Goal: Task Accomplishment & Management: Complete application form

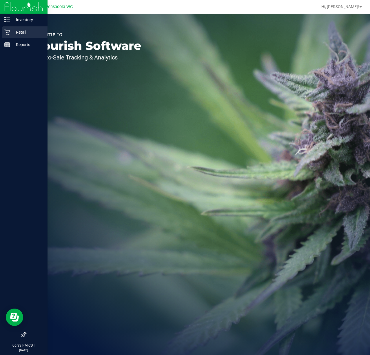
click at [19, 32] on p "Retail" at bounding box center [27, 32] width 35 height 7
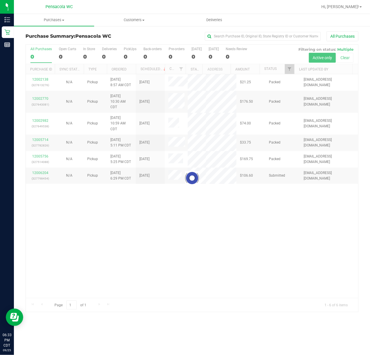
click at [283, 71] on div at bounding box center [192, 178] width 332 height 267
click at [287, 69] on div at bounding box center [192, 178] width 332 height 267
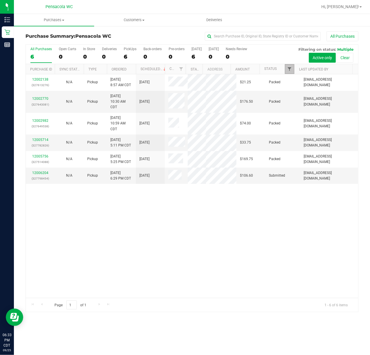
click at [291, 69] on span "Filter" at bounding box center [289, 69] width 5 height 5
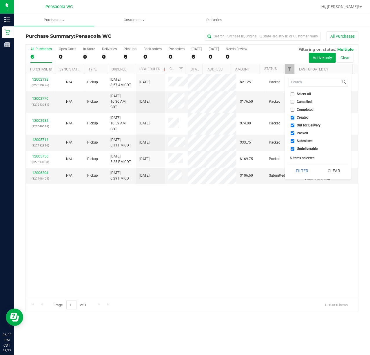
click at [291, 95] on input "Select All" at bounding box center [293, 94] width 4 height 4
checkbox input "true"
click at [291, 95] on input "Select All" at bounding box center [293, 94] width 4 height 4
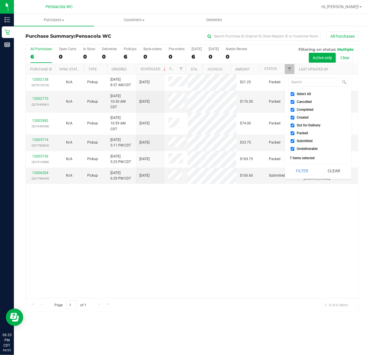
checkbox input "false"
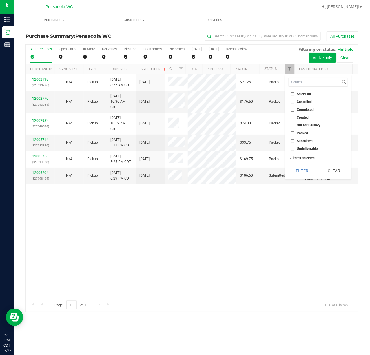
checkbox input "false"
click at [293, 141] on input "Submitted" at bounding box center [293, 141] width 4 height 4
checkbox input "true"
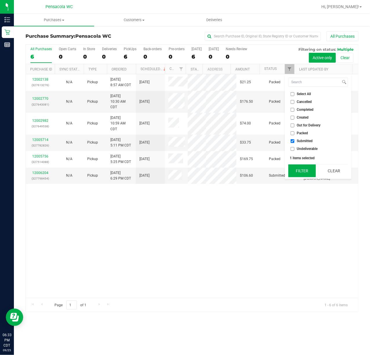
click at [295, 173] on button "Filter" at bounding box center [302, 170] width 28 height 13
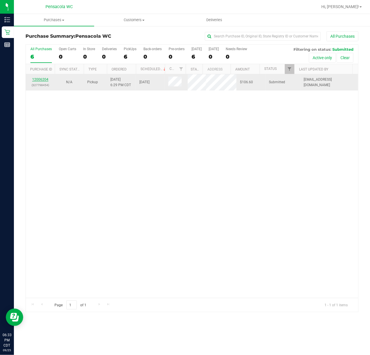
click at [39, 79] on link "12006204" at bounding box center [40, 79] width 16 height 4
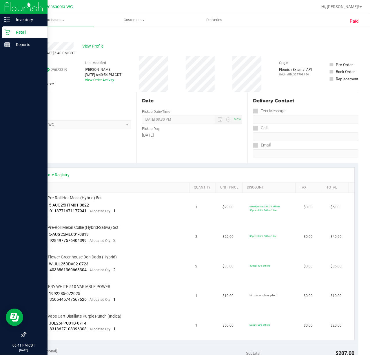
click at [10, 32] on p "Retail" at bounding box center [27, 32] width 35 height 7
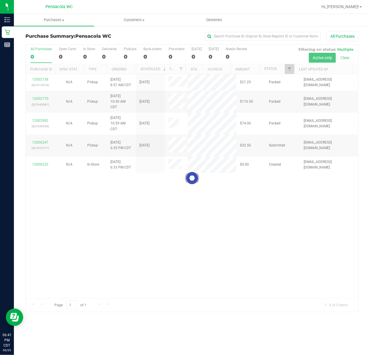
click at [290, 71] on div at bounding box center [192, 178] width 332 height 267
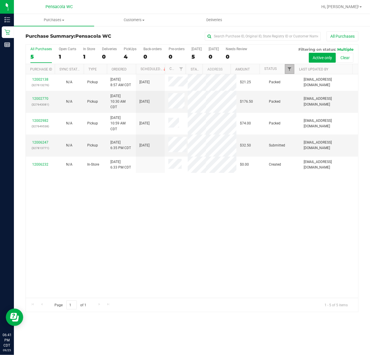
click at [289, 70] on span "Filter" at bounding box center [289, 69] width 5 height 5
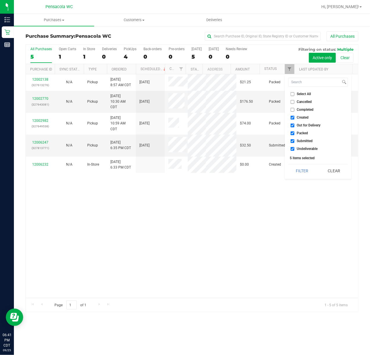
click at [291, 94] on input "Select All" at bounding box center [293, 94] width 4 height 4
checkbox input "true"
click at [291, 94] on input "Select All" at bounding box center [293, 94] width 4 height 4
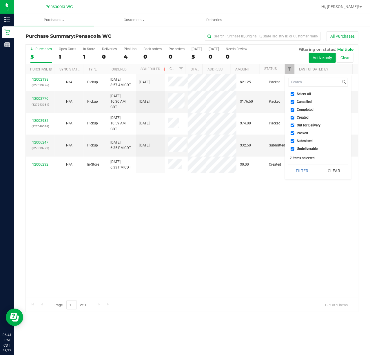
checkbox input "false"
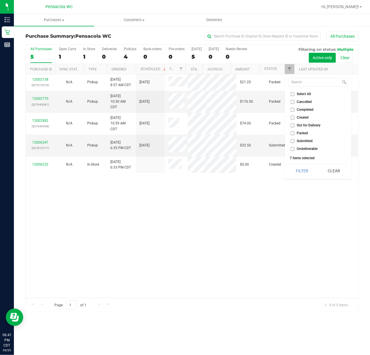
checkbox input "false"
click at [292, 141] on input "Submitted" at bounding box center [293, 141] width 4 height 4
checkbox input "true"
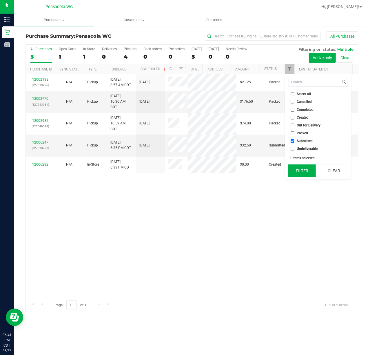
click at [305, 173] on button "Filter" at bounding box center [302, 170] width 28 height 13
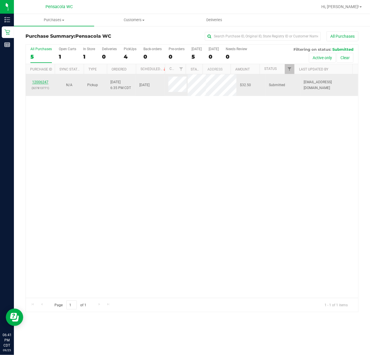
click at [43, 83] on link "12006247" at bounding box center [40, 82] width 16 height 4
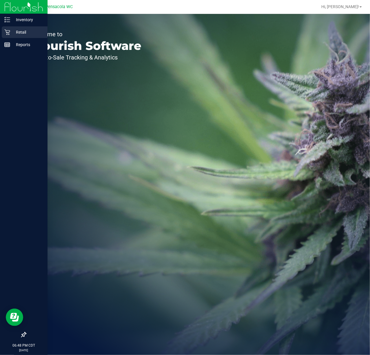
click at [19, 31] on p "Retail" at bounding box center [27, 32] width 35 height 7
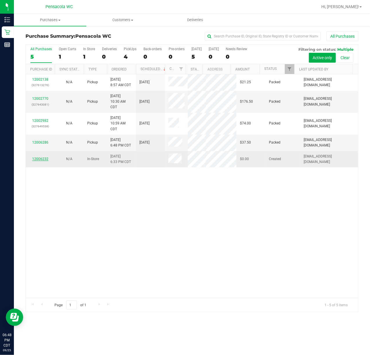
click at [40, 157] on link "12006232" at bounding box center [40, 159] width 16 height 4
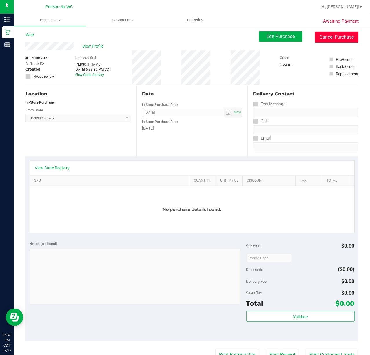
click at [333, 37] on button "Cancel Purchase" at bounding box center [336, 37] width 43 height 11
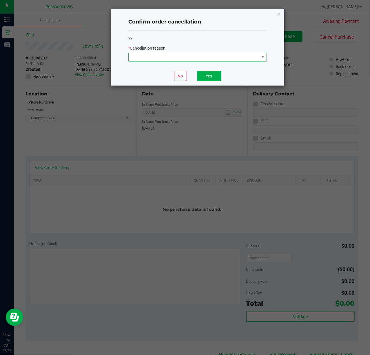
click at [149, 59] on span at bounding box center [194, 57] width 131 height 8
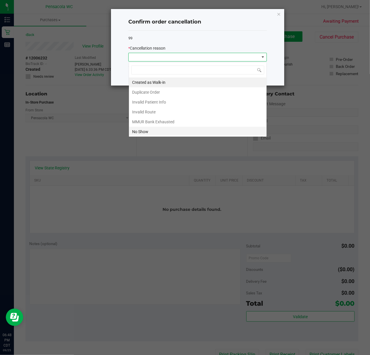
scroll to position [9, 138]
click at [152, 79] on li "Created as Walk-in" at bounding box center [198, 82] width 138 height 10
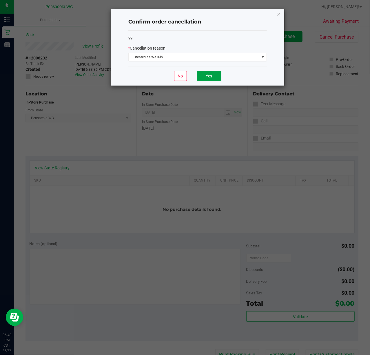
click at [205, 78] on button "Yes" at bounding box center [209, 76] width 24 height 10
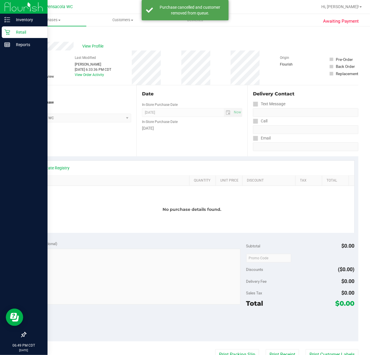
click at [13, 31] on p "Retail" at bounding box center [27, 32] width 35 height 7
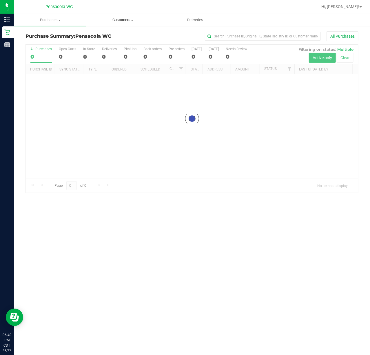
click at [126, 16] on uib-tab-heading "Customers All customers Add a new customer All physicians" at bounding box center [123, 20] width 72 height 12
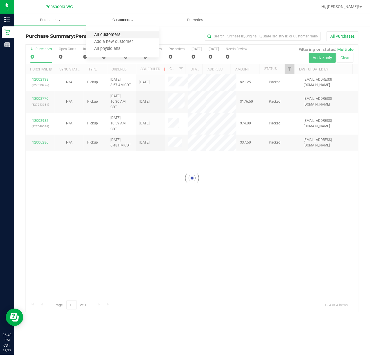
click at [123, 34] on span "All customers" at bounding box center [107, 34] width 42 height 5
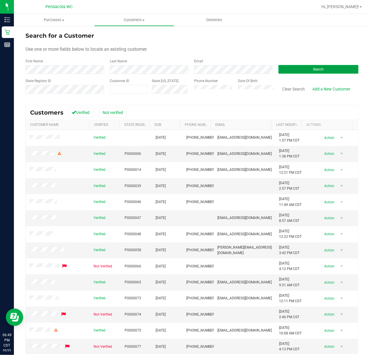
click at [307, 68] on button "Search" at bounding box center [318, 69] width 80 height 9
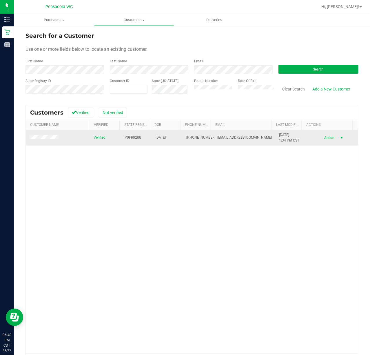
click at [324, 138] on span "Action" at bounding box center [328, 138] width 19 height 8
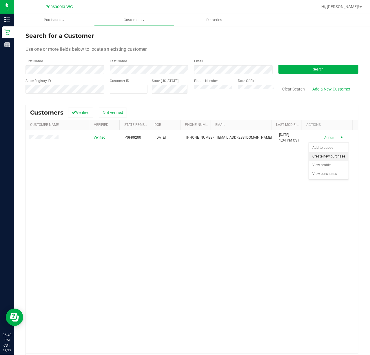
click at [332, 158] on li "Create new purchase" at bounding box center [329, 156] width 40 height 9
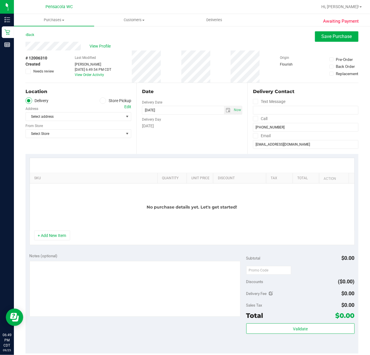
click at [102, 101] on icon at bounding box center [102, 101] width 3 height 0
click at [0, 0] on input "Store Pickup" at bounding box center [0, 0] width 0 height 0
click at [87, 115] on span "Select Store" at bounding box center [75, 116] width 98 height 8
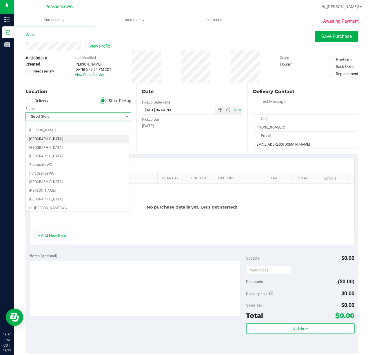
scroll to position [309, 0]
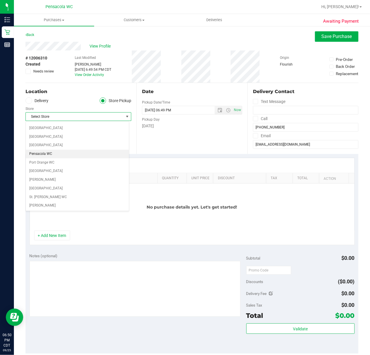
click at [50, 158] on li "Pensacola WC" at bounding box center [77, 153] width 103 height 9
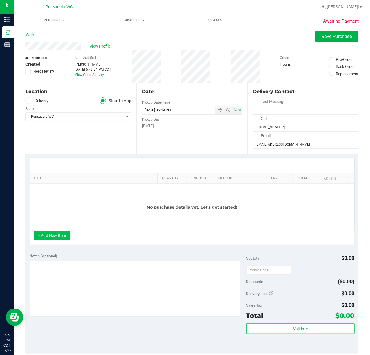
click at [61, 238] on button "+ Add New Item" at bounding box center [52, 235] width 36 height 10
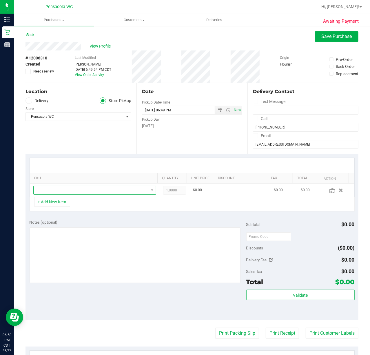
click at [134, 192] on span "NO DATA FOUND" at bounding box center [91, 190] width 115 height 8
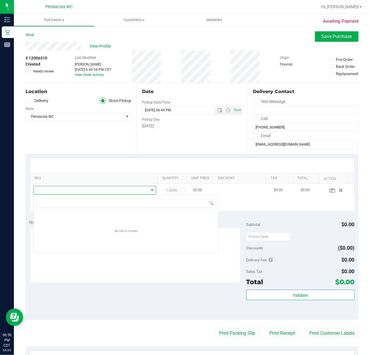
scroll to position [9, 118]
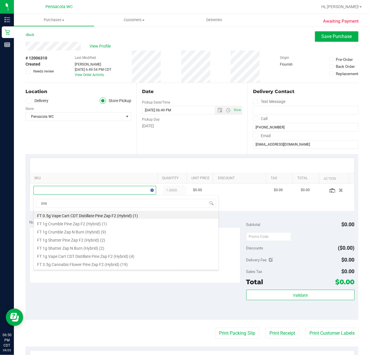
type input "zoap"
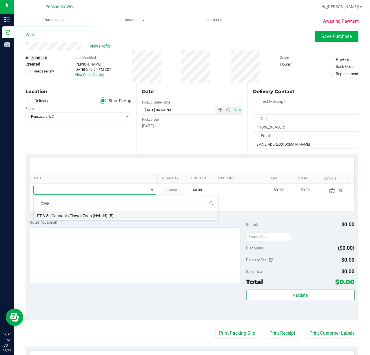
click at [98, 217] on li "FT 3.5g Cannabis Flower Zoap (Hybrid) (5)" at bounding box center [126, 215] width 185 height 8
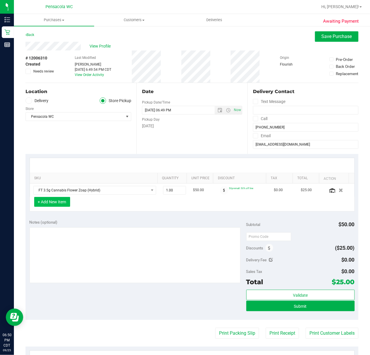
click at [58, 202] on button "+ Add New Item" at bounding box center [52, 202] width 36 height 10
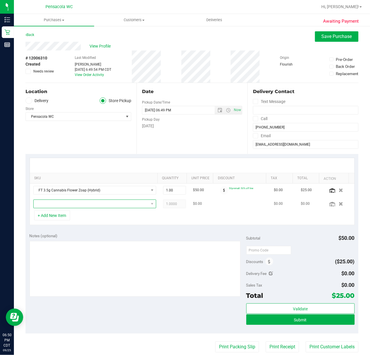
click at [58, 203] on span "NO DATA FOUND" at bounding box center [91, 204] width 115 height 8
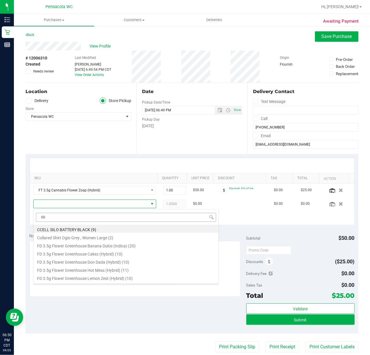
type input "007"
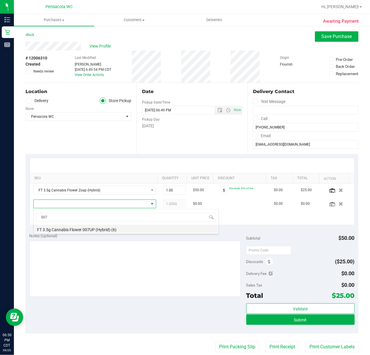
click at [86, 231] on li "FT 3.5g Cannabis Flower 007UP (Hybrid) (6)" at bounding box center [126, 229] width 185 height 8
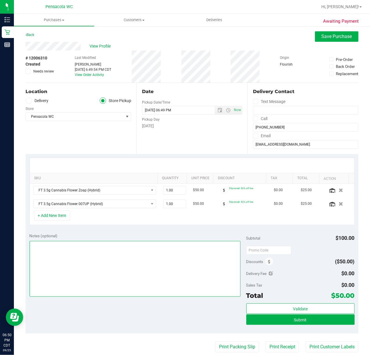
click at [107, 268] on textarea at bounding box center [135, 269] width 211 height 56
type textarea "employee discount"
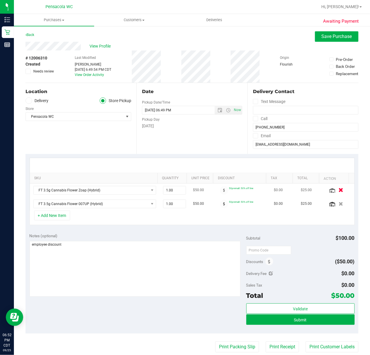
click at [338, 191] on icon "button" at bounding box center [340, 190] width 5 height 4
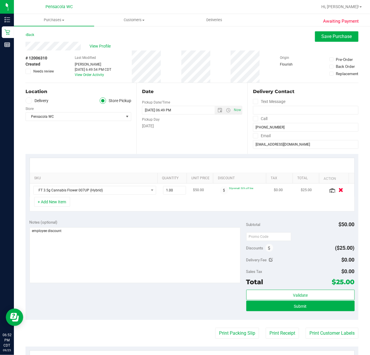
click at [338, 191] on icon "button" at bounding box center [340, 190] width 5 height 4
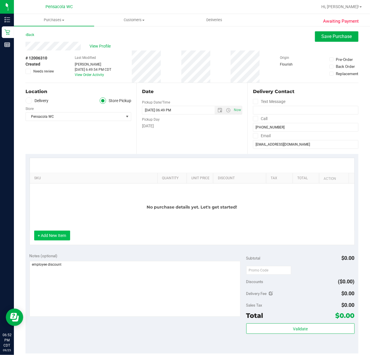
click at [52, 236] on button "+ Add New Item" at bounding box center [52, 235] width 36 height 10
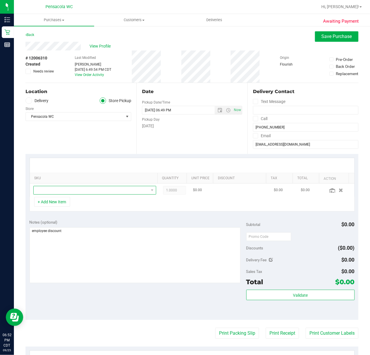
click at [74, 190] on span "NO DATA FOUND" at bounding box center [91, 190] width 115 height 8
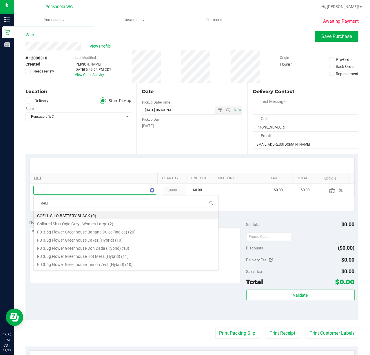
type input "delux"
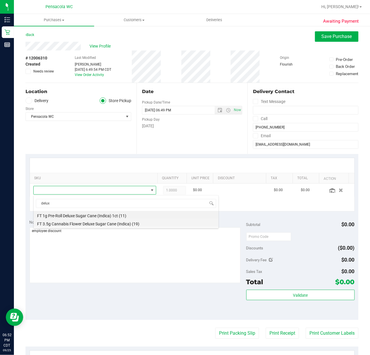
click at [85, 225] on li "FT 3.5g Cannabis Flower Deluxe Sugar Cane (Indica) (19)" at bounding box center [126, 223] width 185 height 8
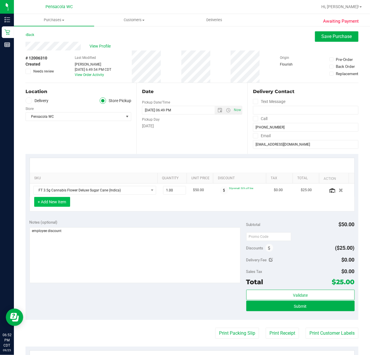
click at [59, 201] on button "+ Add New Item" at bounding box center [52, 202] width 36 height 10
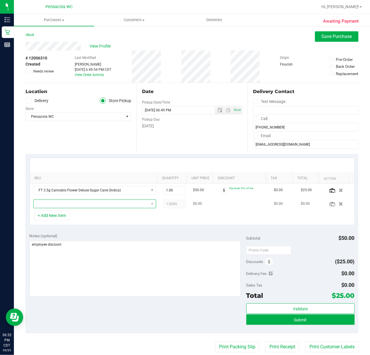
click at [63, 206] on span "NO DATA FOUND" at bounding box center [91, 204] width 115 height 8
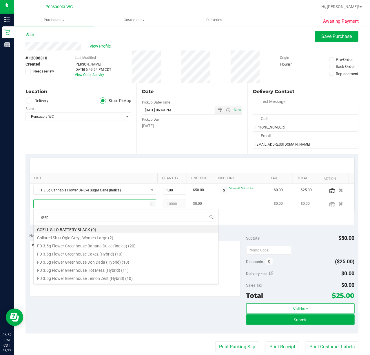
type input "grape"
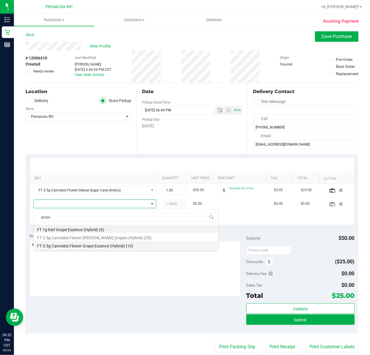
click at [89, 242] on li "FT 3.5g Cannabis Flower Grape Essence (Hybrid) (10)" at bounding box center [126, 245] width 185 height 8
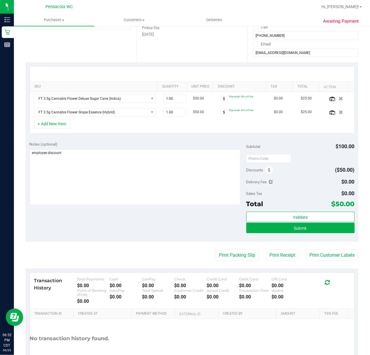
scroll to position [131, 0]
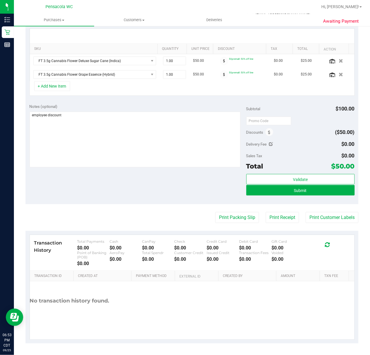
click at [196, 84] on div "+ Add New Item" at bounding box center [192, 88] width 325 height 14
click at [294, 189] on span "Submit" at bounding box center [300, 190] width 13 height 5
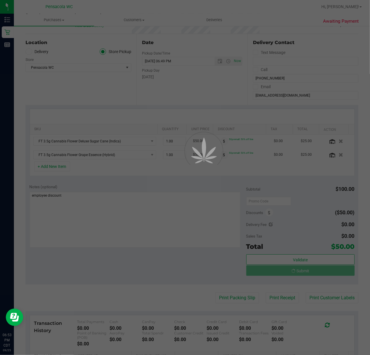
scroll to position [0, 0]
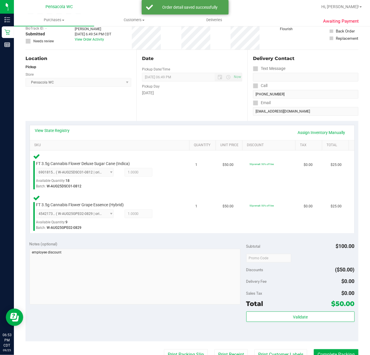
scroll to position [154, 0]
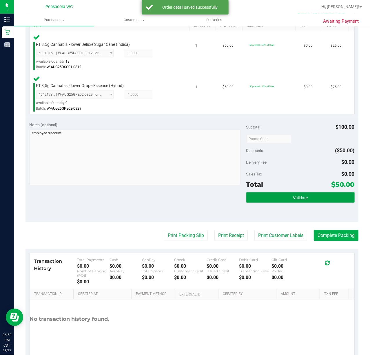
click at [293, 196] on span "Validate" at bounding box center [300, 197] width 15 height 5
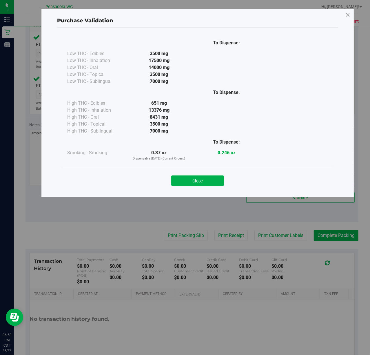
click at [347, 13] on icon at bounding box center [347, 14] width 5 height 9
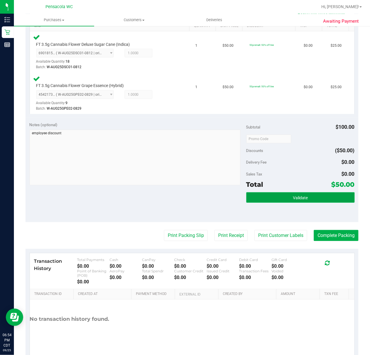
click at [257, 194] on button "Validate" at bounding box center [300, 197] width 108 height 10
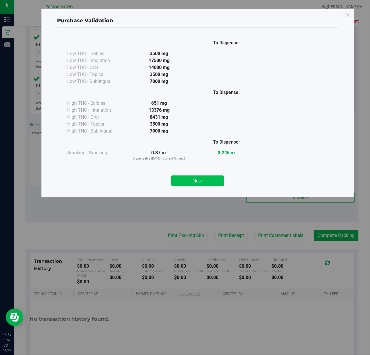
click at [199, 178] on button "Close" at bounding box center [197, 180] width 53 height 10
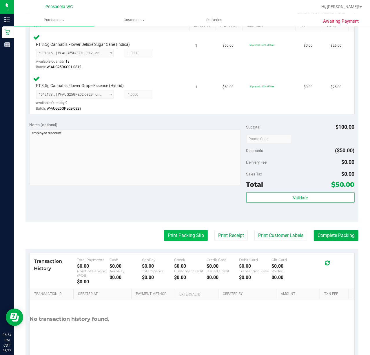
click at [183, 231] on button "Print Packing Slip" at bounding box center [186, 235] width 44 height 11
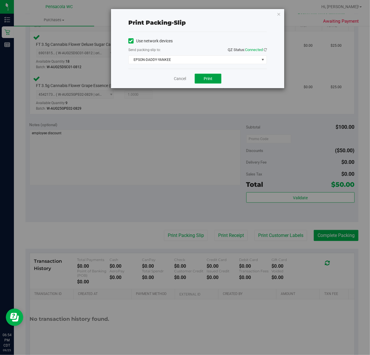
click at [206, 78] on span "Print" at bounding box center [208, 78] width 9 height 5
click at [277, 13] on icon "button" at bounding box center [279, 13] width 4 height 7
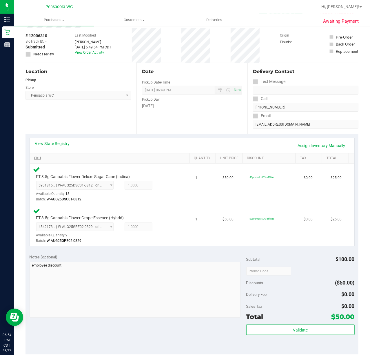
scroll to position [0, 0]
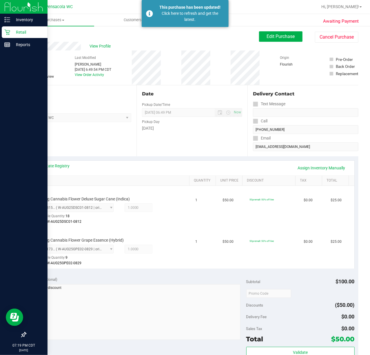
click at [15, 29] on p "Retail" at bounding box center [27, 32] width 35 height 7
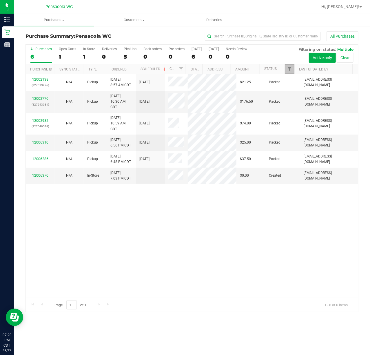
click at [287, 70] on link "Filter" at bounding box center [290, 69] width 10 height 10
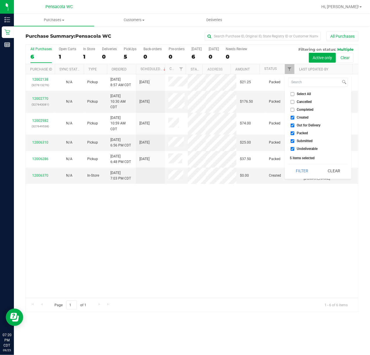
click at [291, 94] on input "Select All" at bounding box center [293, 94] width 4 height 4
checkbox input "true"
click at [291, 94] on input "Select All" at bounding box center [293, 94] width 4 height 4
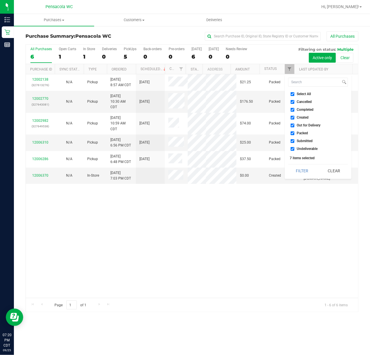
checkbox input "false"
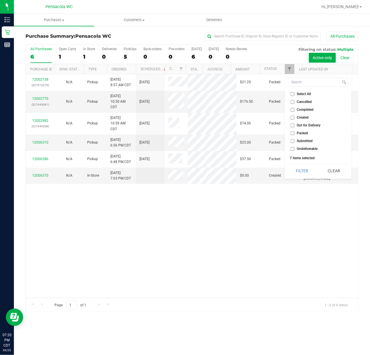
checkbox input "false"
click at [293, 142] on input "Submitted" at bounding box center [293, 141] width 4 height 4
checkbox input "true"
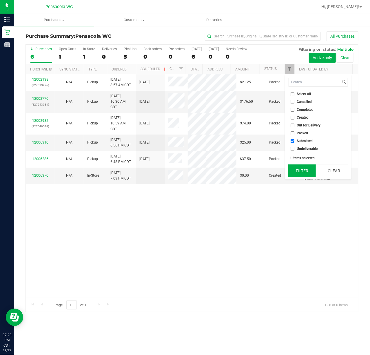
click at [299, 169] on button "Filter" at bounding box center [302, 170] width 28 height 13
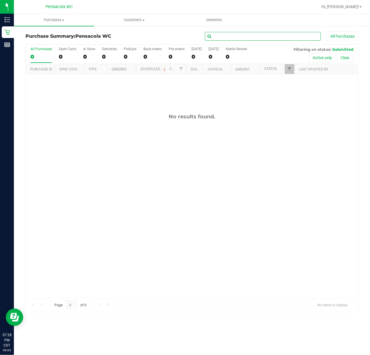
click at [260, 36] on input "text" at bounding box center [263, 36] width 116 height 9
type input "mallory froom"
click at [288, 71] on span "Filter" at bounding box center [289, 69] width 5 height 5
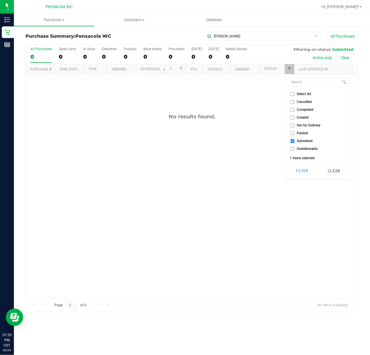
click at [299, 94] on span "Select All" at bounding box center [304, 93] width 14 height 3
click at [294, 94] on input "Select All" at bounding box center [293, 94] width 4 height 4
checkbox input "true"
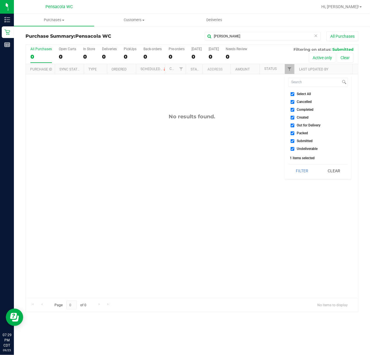
checkbox input "true"
click at [303, 166] on button "Filter" at bounding box center [302, 170] width 28 height 13
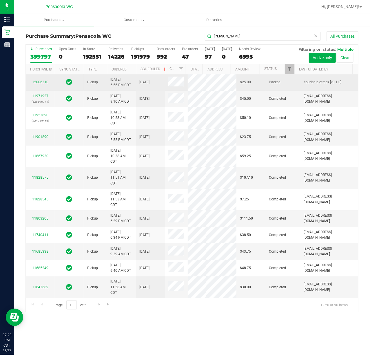
click at [176, 82] on span at bounding box center [176, 82] width 16 height 12
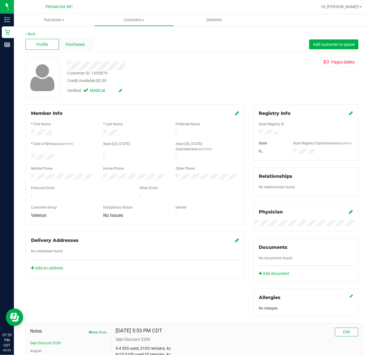
click at [83, 42] on span "Purchases" at bounding box center [75, 44] width 19 height 6
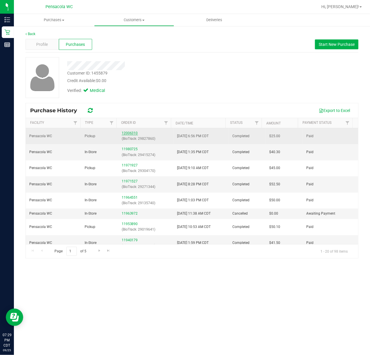
click at [127, 131] on link "12006310" at bounding box center [130, 133] width 16 height 4
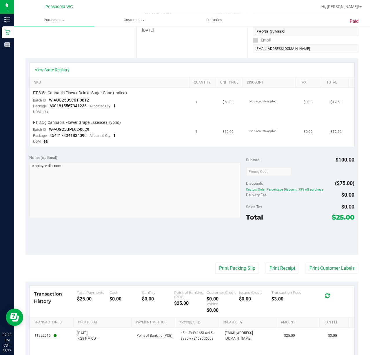
scroll to position [151, 0]
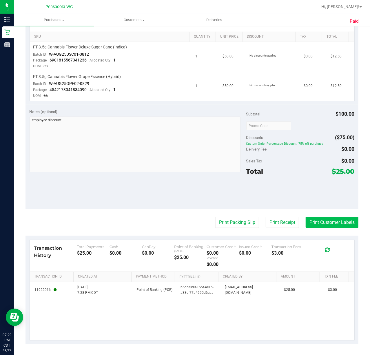
click at [314, 218] on button "Print Customer Labels" at bounding box center [332, 222] width 53 height 11
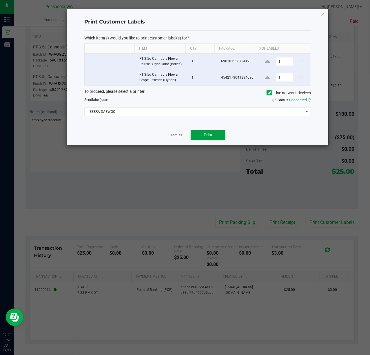
click at [217, 133] on button "Print" at bounding box center [208, 135] width 35 height 10
click at [175, 134] on link "Dismiss" at bounding box center [175, 135] width 12 height 5
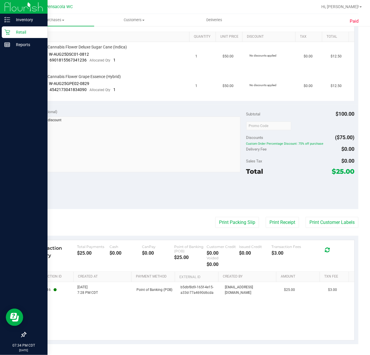
click at [8, 32] on icon at bounding box center [7, 33] width 6 height 6
